Goal: Information Seeking & Learning: Learn about a topic

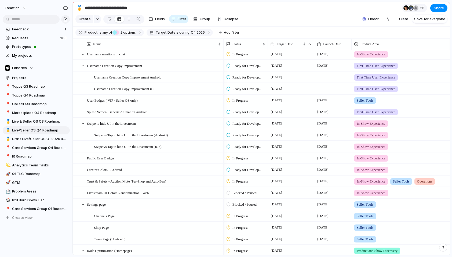
scroll to position [156, 0]
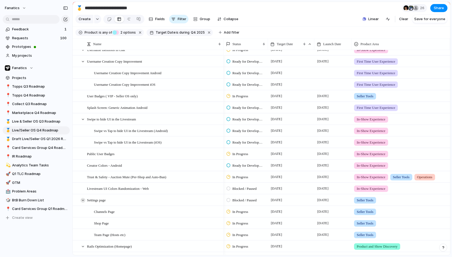
click at [81, 200] on div at bounding box center [83, 200] width 5 height 5
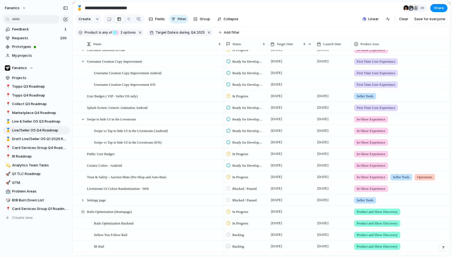
click at [83, 213] on div at bounding box center [83, 211] width 5 height 5
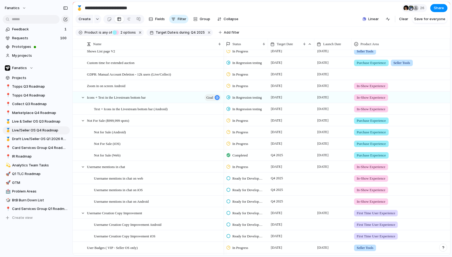
scroll to position [0, 0]
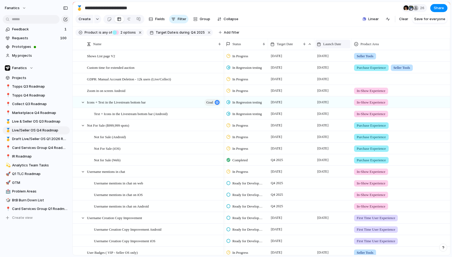
click at [330, 43] on span "Launch Date" at bounding box center [332, 43] width 18 height 5
click at [330, 43] on div "Modify Hide Sort ascending Sort descending" at bounding box center [226, 128] width 452 height 257
click at [224, 32] on span "Add filter" at bounding box center [232, 32] width 16 height 5
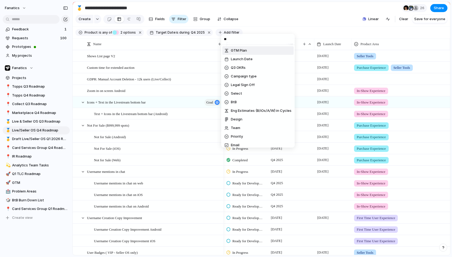
type input "***"
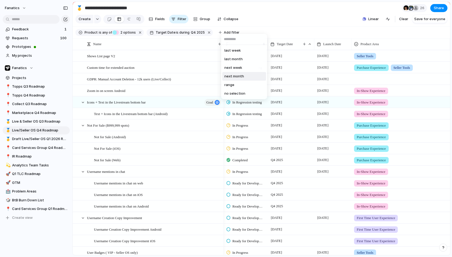
click at [240, 76] on span "next month" at bounding box center [234, 76] width 20 height 5
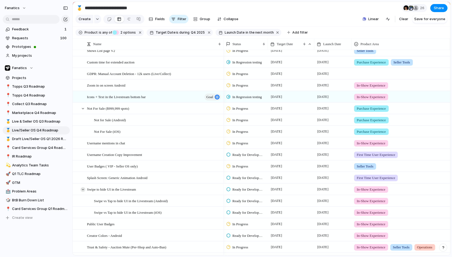
click at [82, 187] on div at bounding box center [83, 189] width 5 height 5
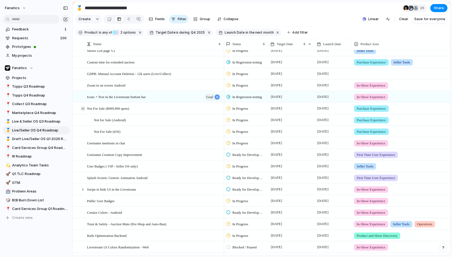
click at [82, 108] on div at bounding box center [83, 108] width 5 height 5
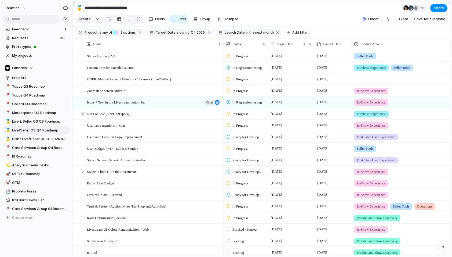
click at [82, 114] on div at bounding box center [83, 113] width 5 height 5
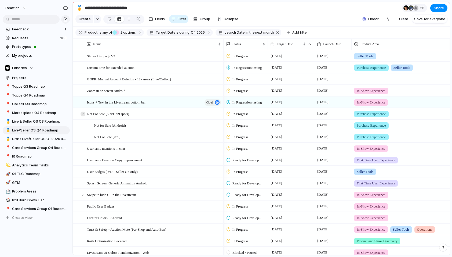
click at [82, 114] on div at bounding box center [83, 113] width 5 height 5
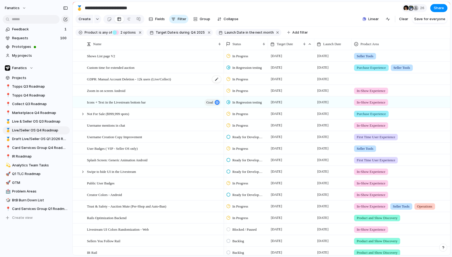
click at [99, 79] on span "GDPR: Manual Account Deletion - 12k users (Live/Collect)" at bounding box center [129, 79] width 84 height 6
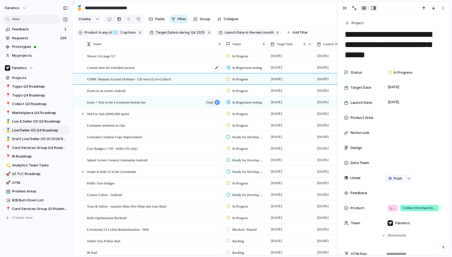
click at [100, 67] on span "Custom time for extended auction" at bounding box center [111, 67] width 48 height 6
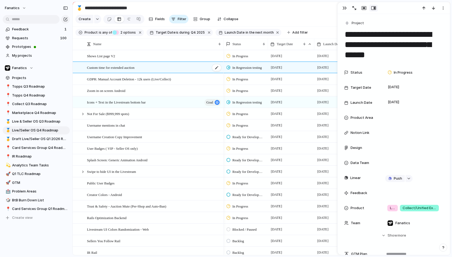
type textarea "**********"
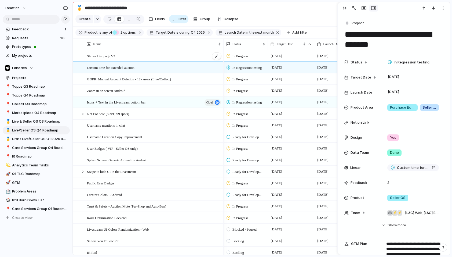
click at [101, 57] on span "Shows List page V2" at bounding box center [101, 56] width 28 height 6
type textarea "**********"
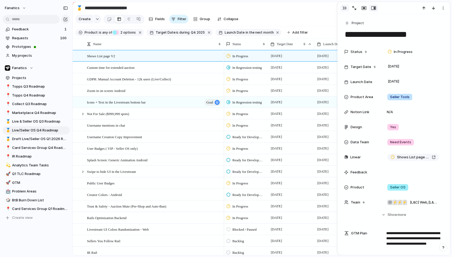
click at [343, 10] on div "button" at bounding box center [345, 8] width 4 height 4
